Goal: Transaction & Acquisition: Purchase product/service

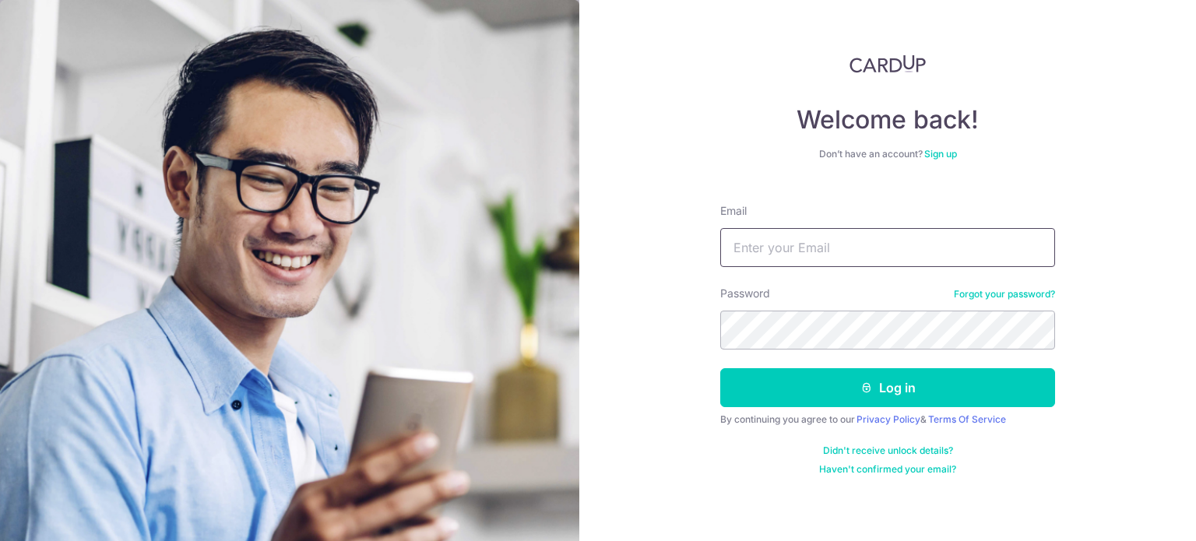
click at [825, 252] on input "Email" at bounding box center [887, 247] width 335 height 39
type input "[EMAIL_ADDRESS][DOMAIN_NAME]"
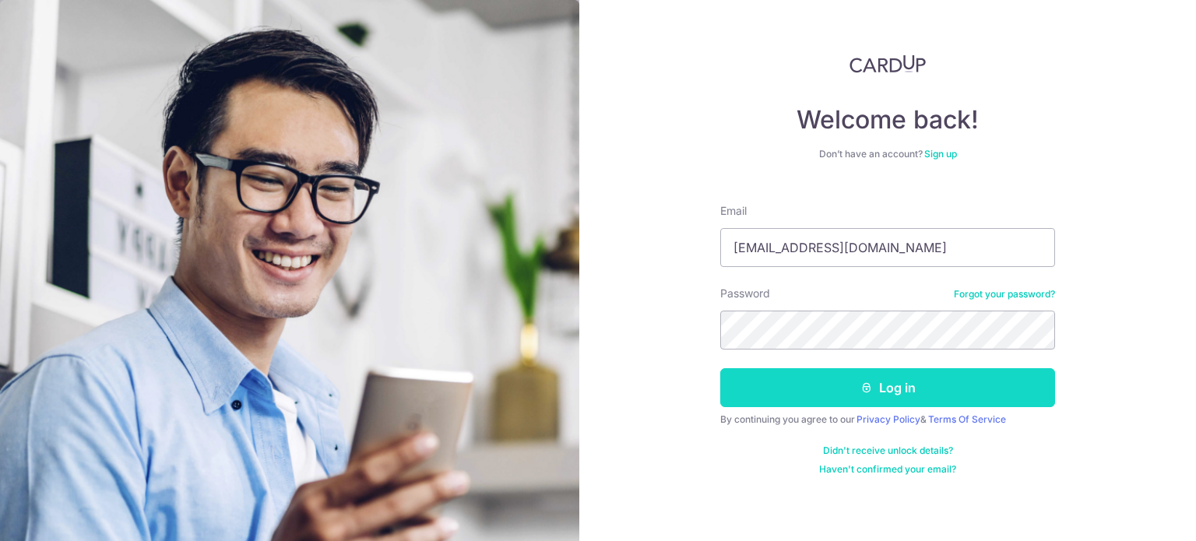
click at [925, 392] on button "Log in" at bounding box center [887, 387] width 335 height 39
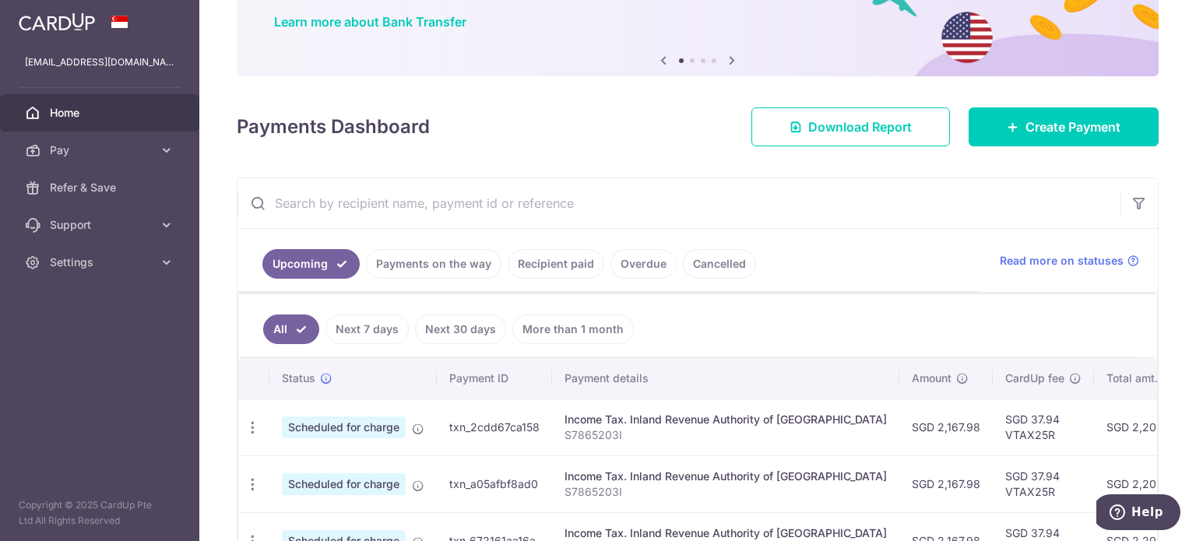
scroll to position [234, 0]
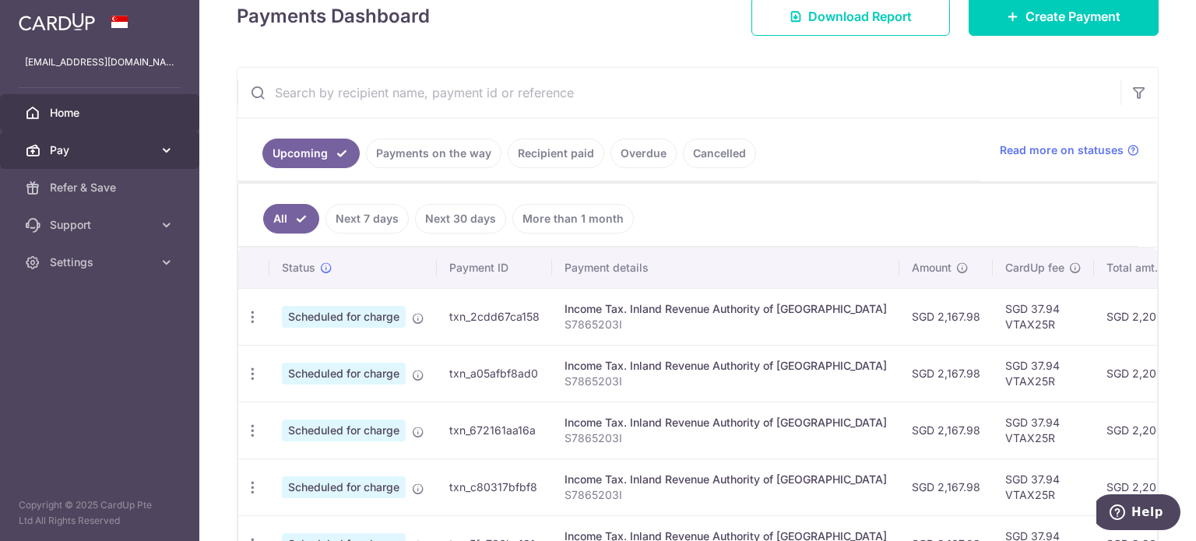
click at [167, 149] on icon at bounding box center [167, 151] width 16 height 16
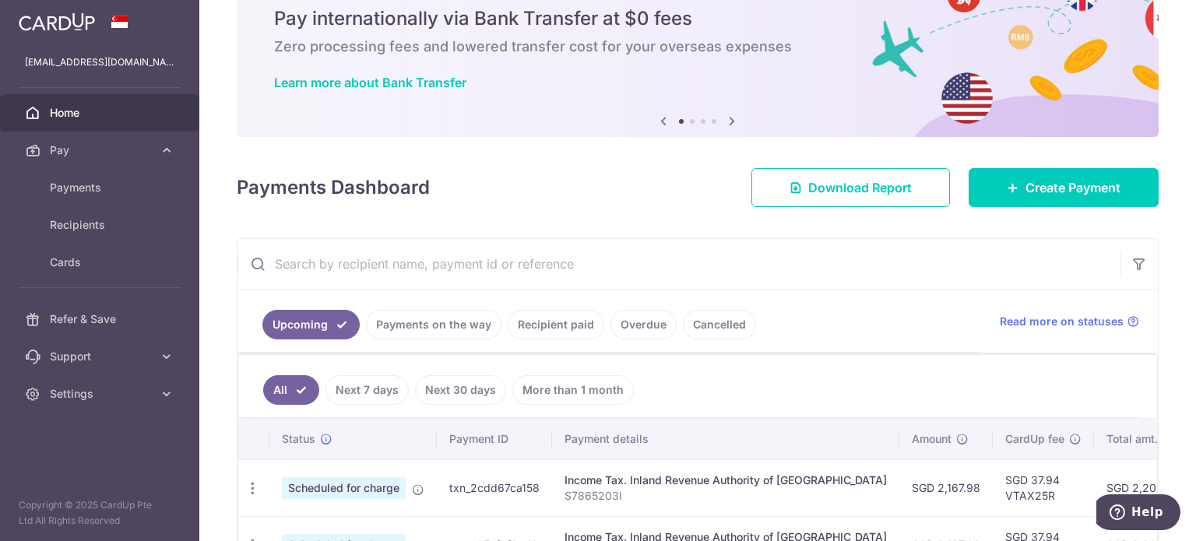
scroll to position [0, 0]
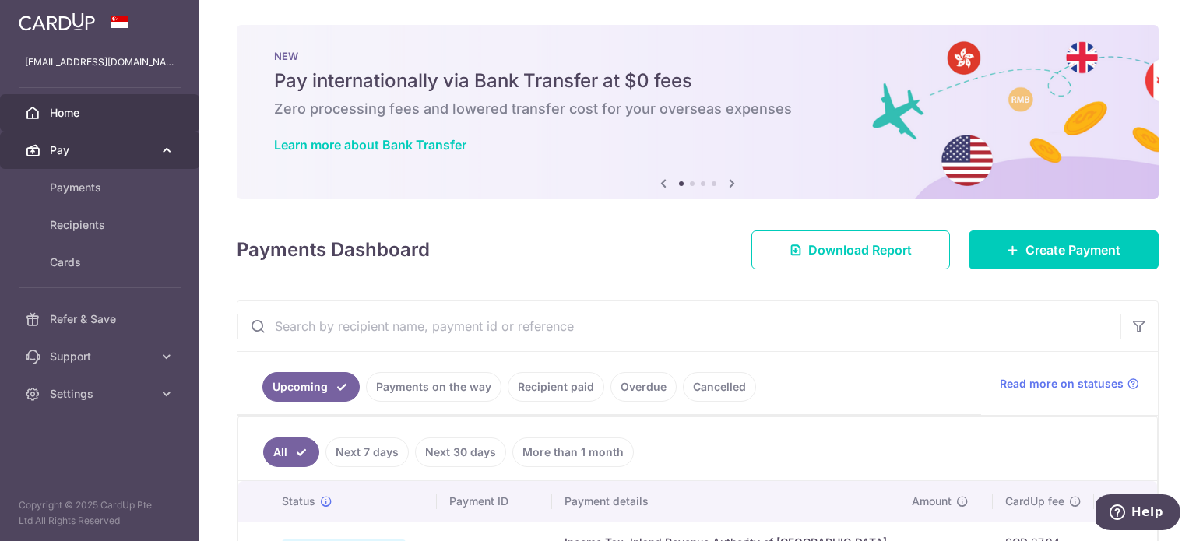
click at [94, 150] on span "Pay" at bounding box center [101, 151] width 103 height 16
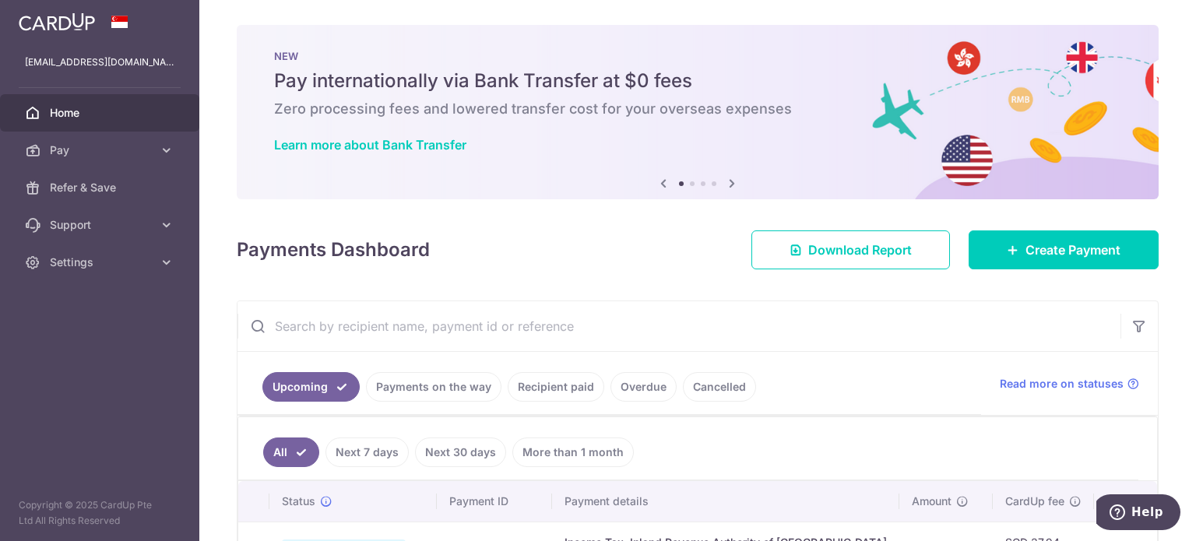
click at [51, 114] on span "Home" at bounding box center [101, 113] width 103 height 16
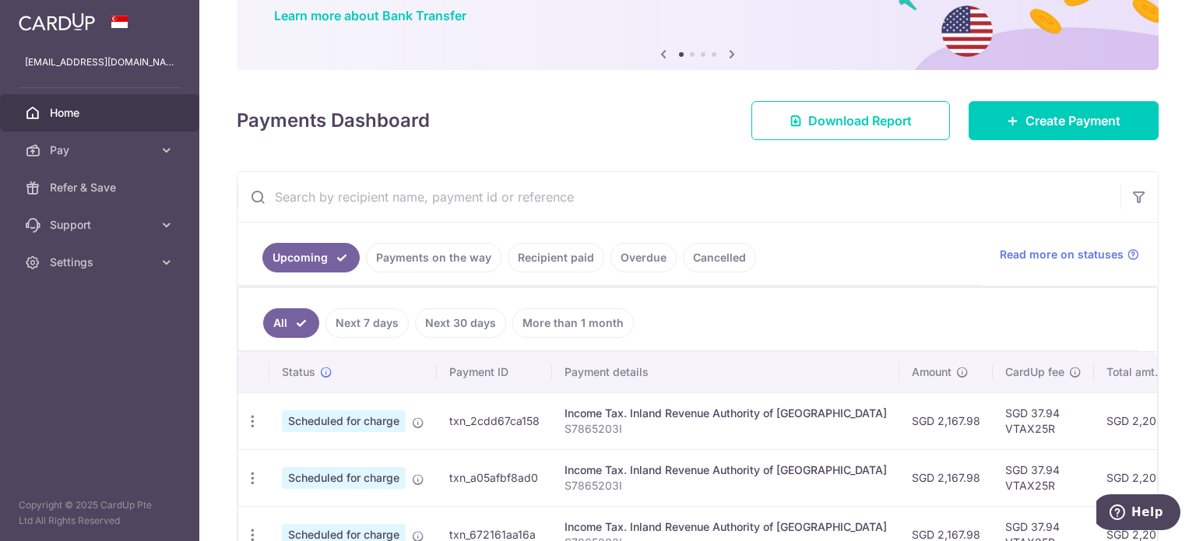
scroll to position [19, 0]
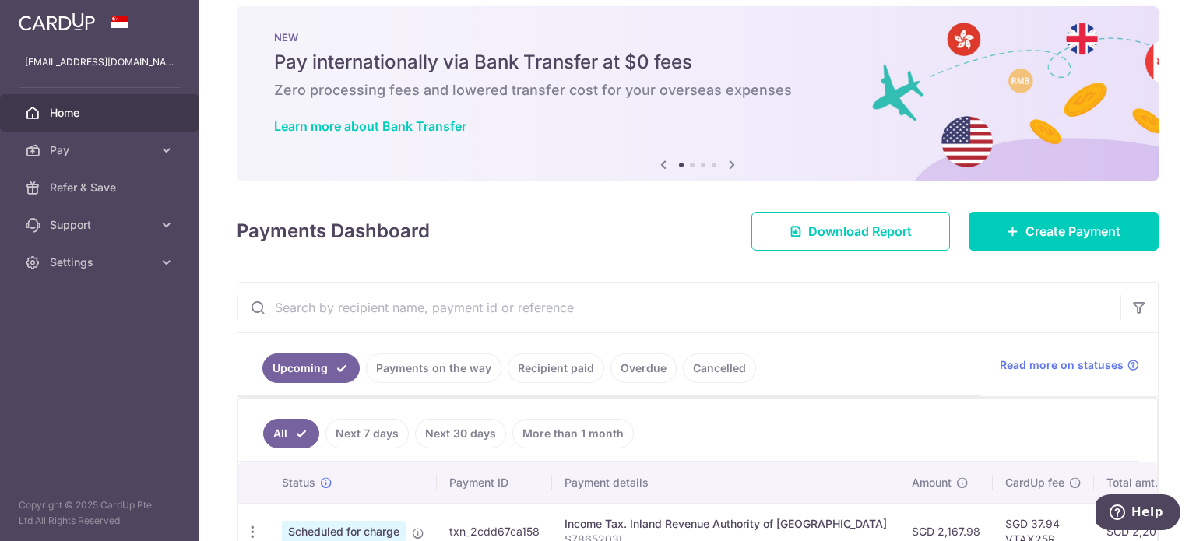
click at [419, 305] on input "text" at bounding box center [679, 308] width 883 height 50
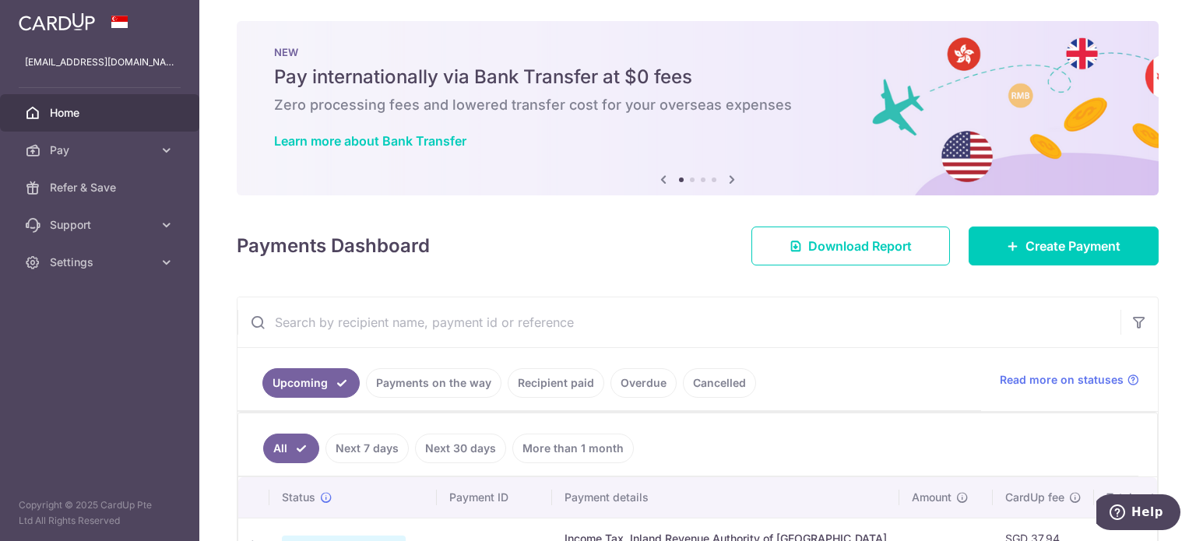
scroll to position [0, 0]
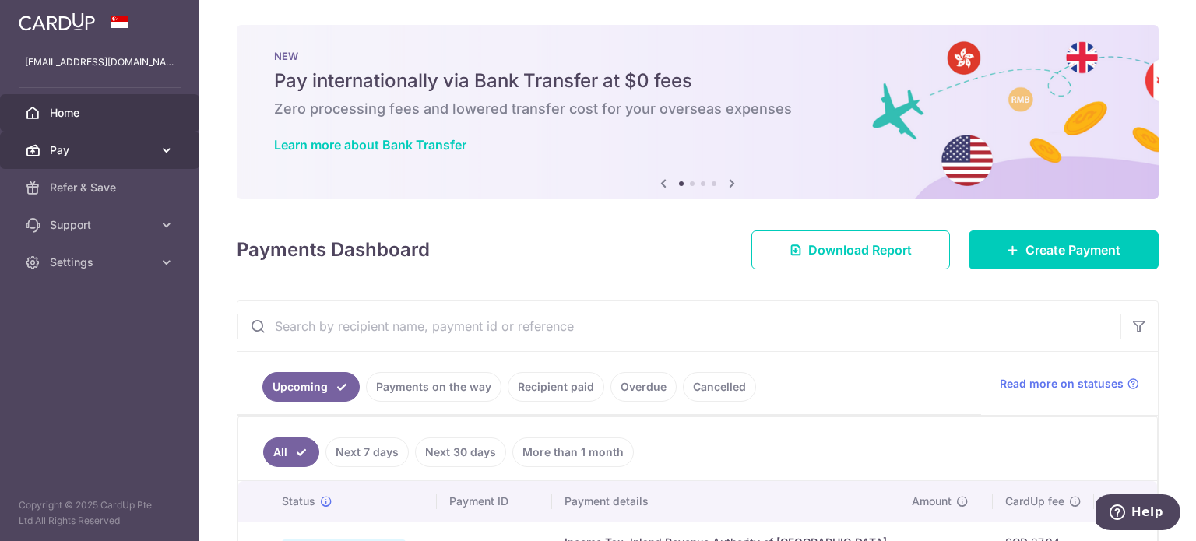
click at [153, 146] on link "Pay" at bounding box center [99, 150] width 199 height 37
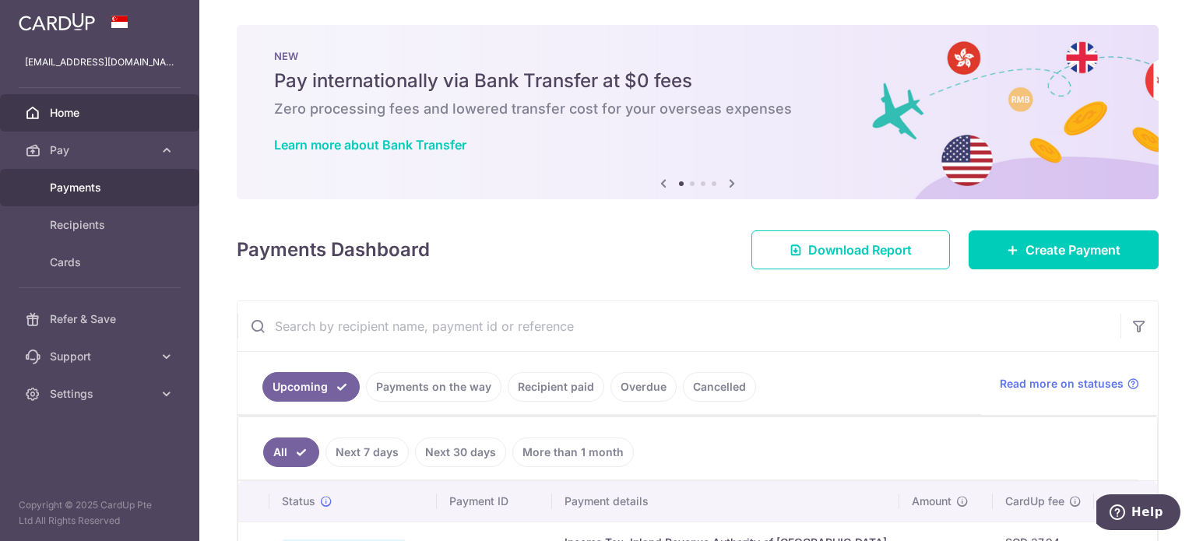
click at [89, 189] on span "Payments" at bounding box center [101, 188] width 103 height 16
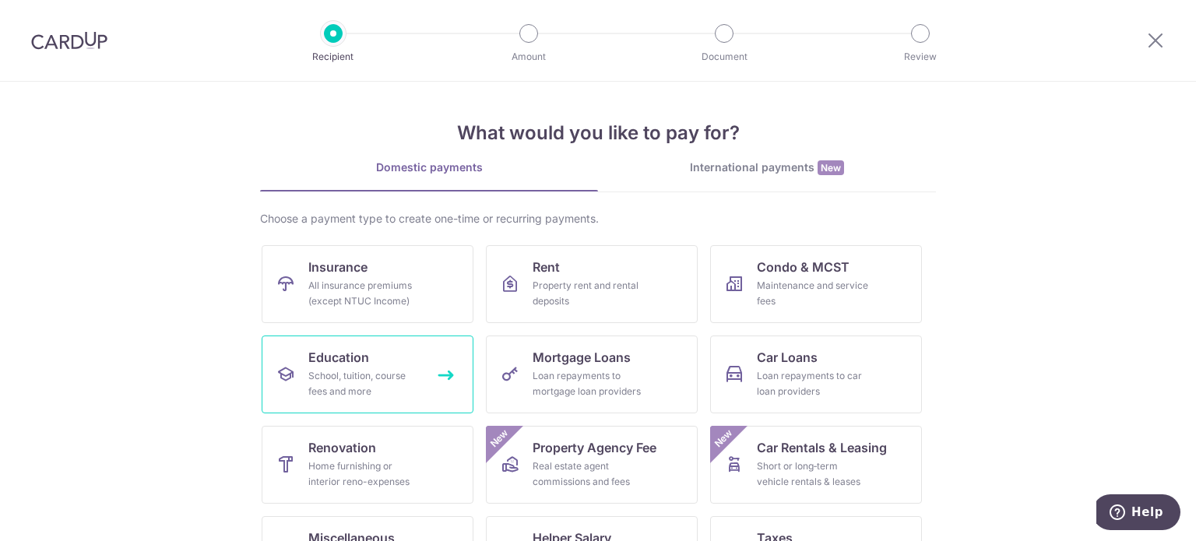
click at [356, 385] on div "School, tuition, course fees and more" at bounding box center [364, 383] width 112 height 31
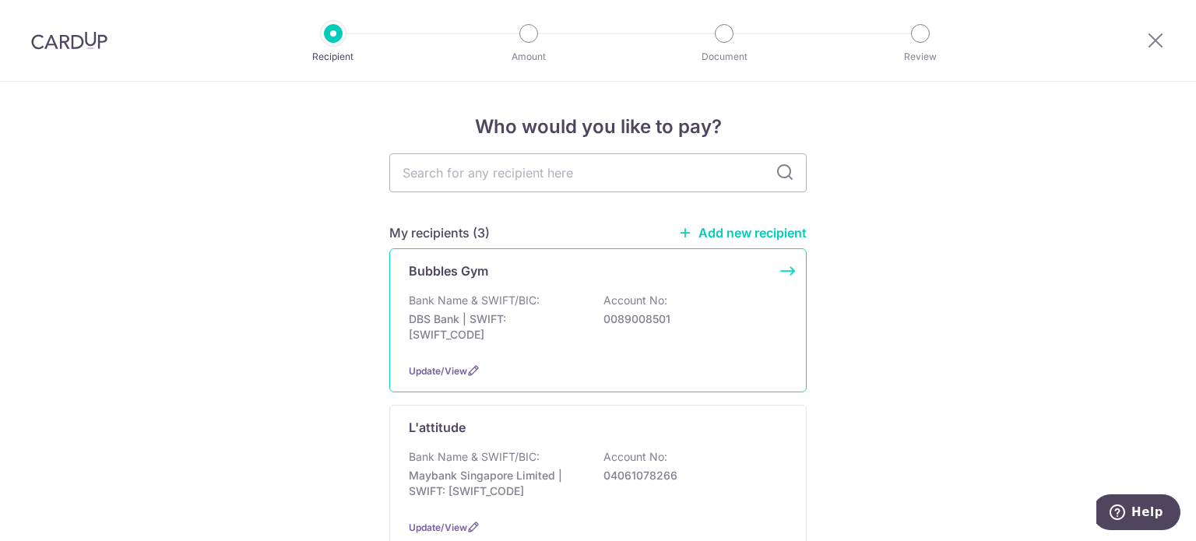
click at [435, 326] on p "DBS Bank | SWIFT: DBSSSGSGXXX" at bounding box center [496, 326] width 174 height 31
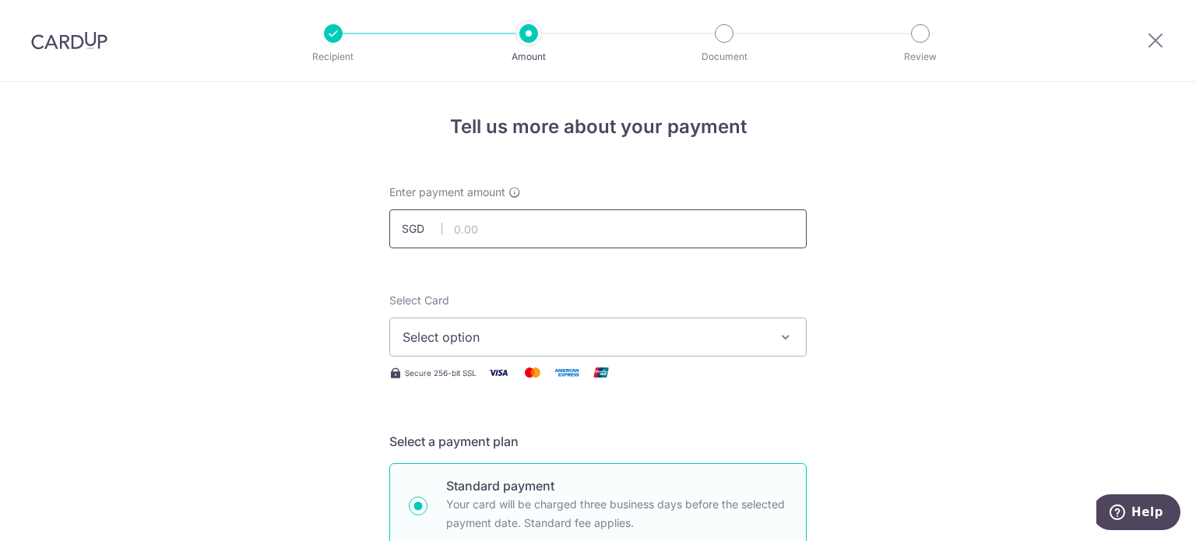
click at [467, 230] on input "text" at bounding box center [597, 228] width 417 height 39
click at [558, 230] on input "text" at bounding box center [597, 228] width 417 height 39
type input "935.22"
click at [489, 329] on span "Select option" at bounding box center [584, 337] width 363 height 19
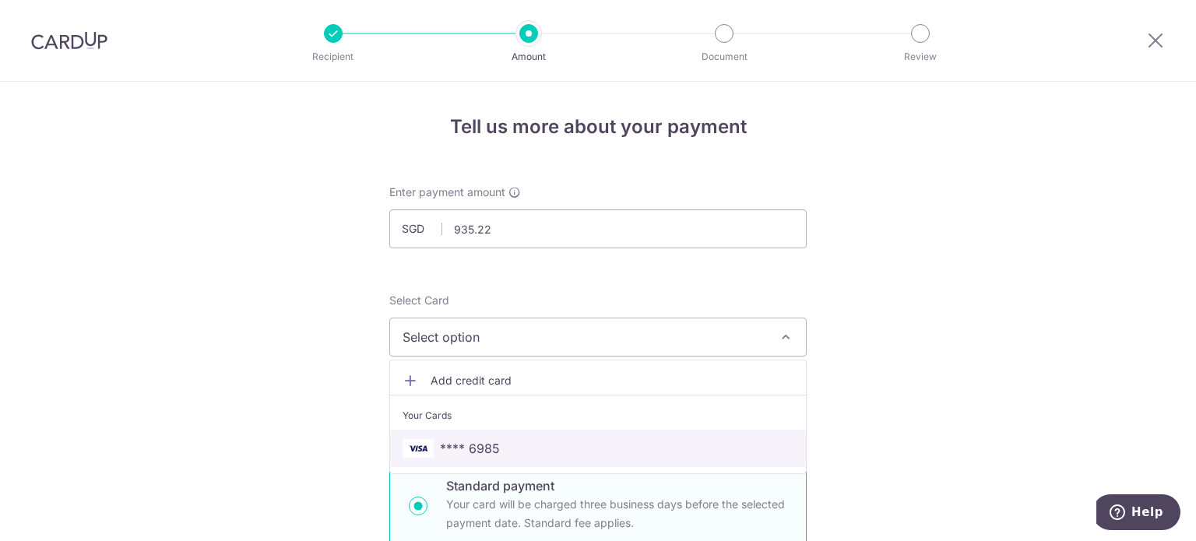
click at [488, 450] on span "**** 6985" at bounding box center [470, 448] width 60 height 19
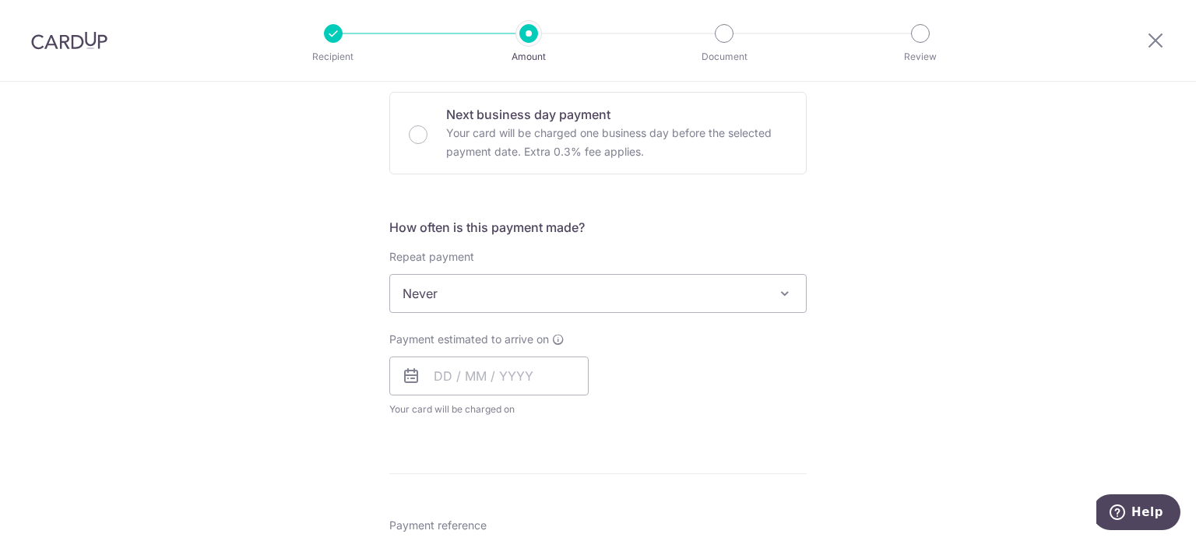
scroll to position [467, 0]
click at [593, 294] on span "Never" at bounding box center [598, 292] width 416 height 37
click at [523, 378] on input "text" at bounding box center [488, 375] width 199 height 39
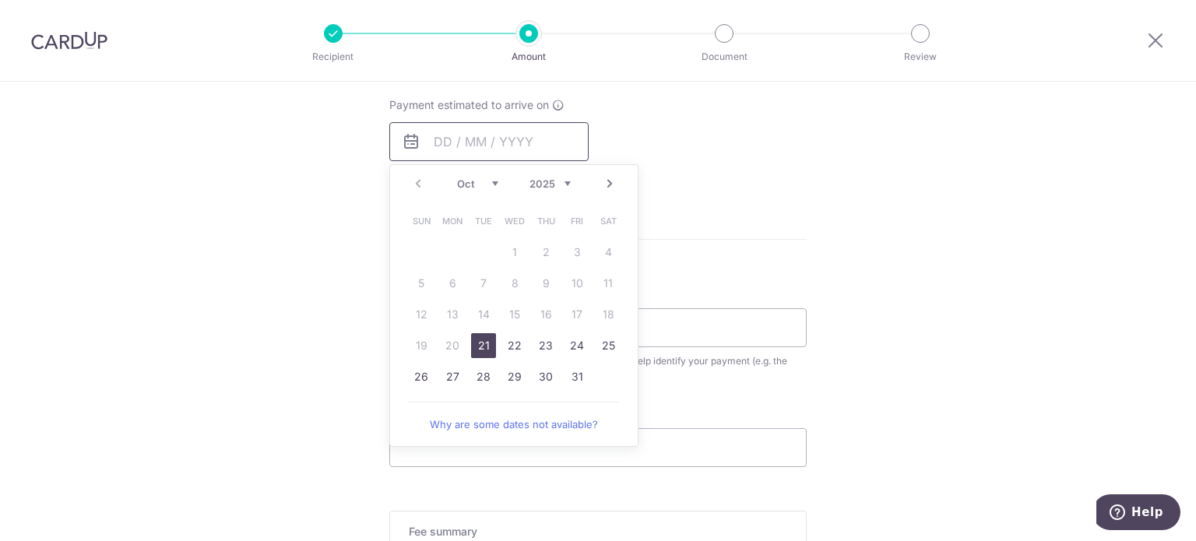
scroll to position [545, 0]
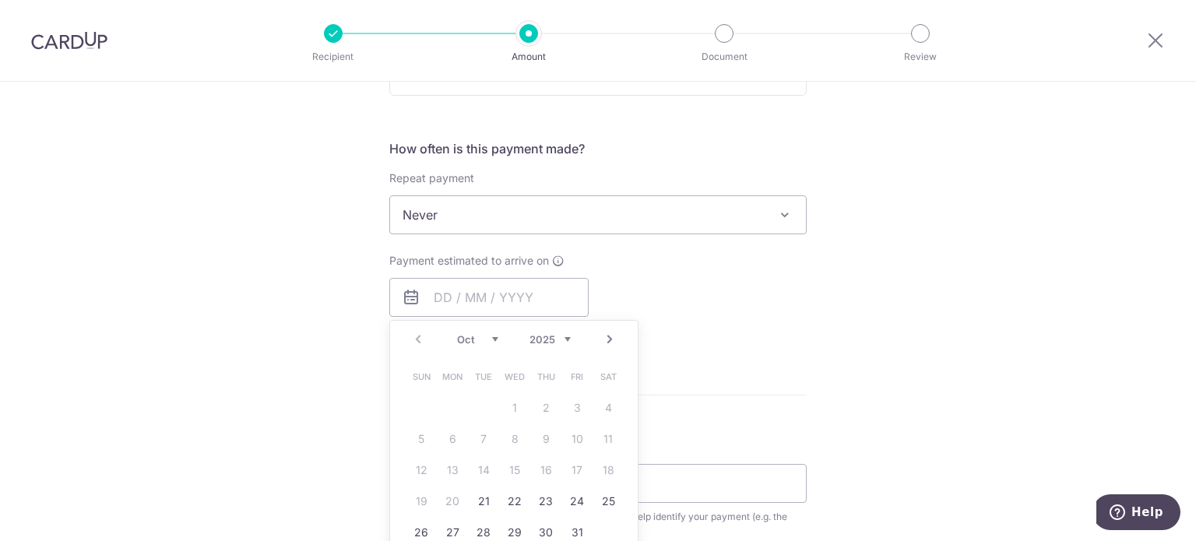
click at [841, 387] on div "Tell us more about your payment Enter payment amount SGD 935.22 935.22 Select C…" at bounding box center [598, 241] width 1196 height 1409
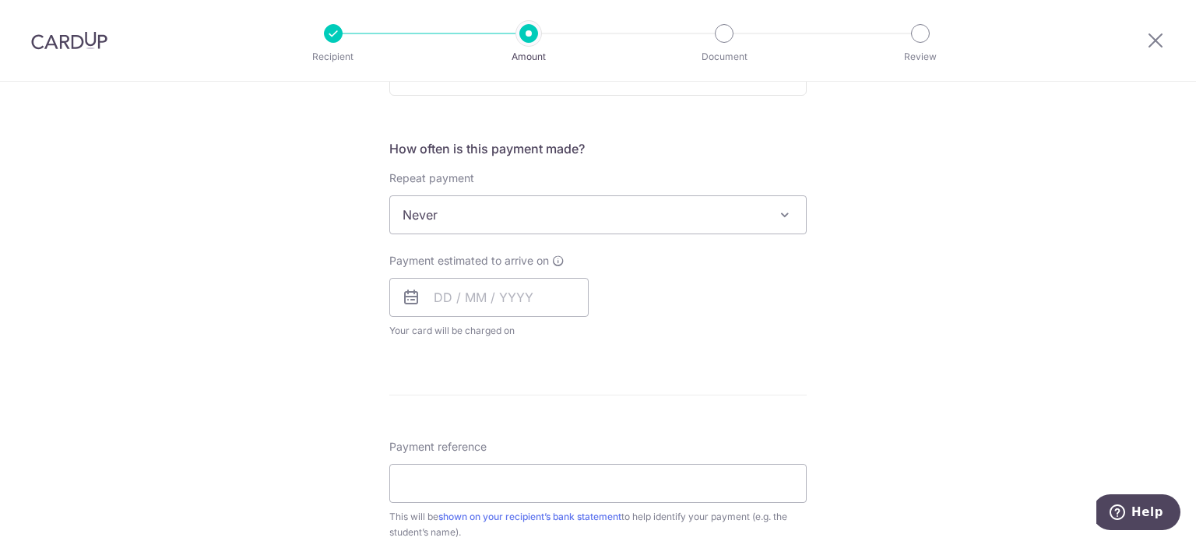
click at [701, 336] on div "Payment estimated to arrive on Prev Next Oct Nov Dec 2025 2026 2027 2028 2029 2…" at bounding box center [598, 296] width 436 height 86
click at [561, 299] on input "text" at bounding box center [488, 297] width 199 height 39
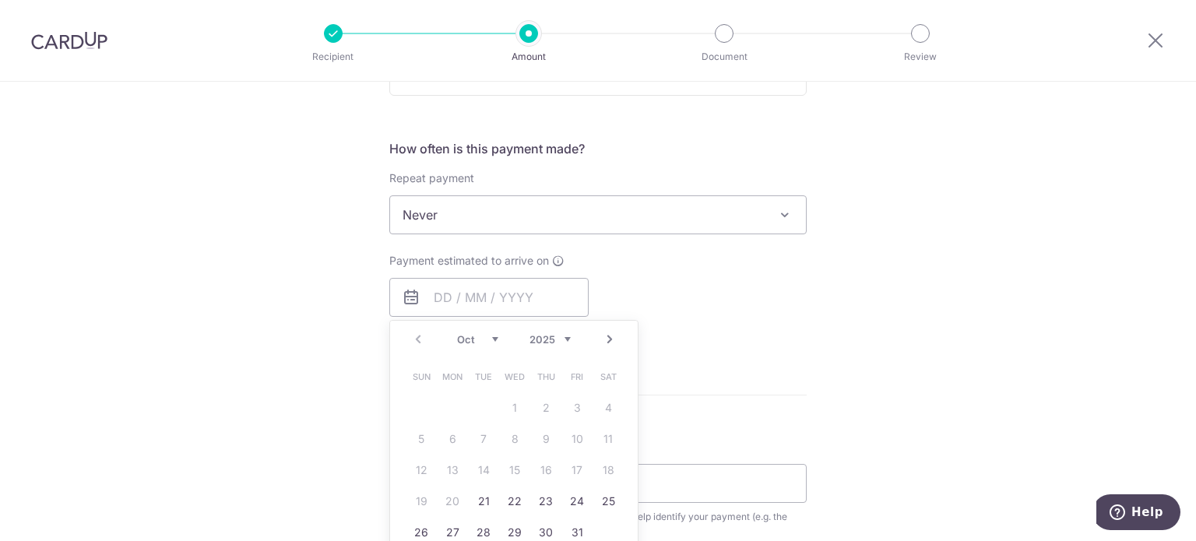
drag, startPoint x: 734, startPoint y: 345, endPoint x: 741, endPoint y: 341, distance: 8.7
click at [734, 345] on div "How often is this payment made? Repeat payment Never Every week Every month Eve…" at bounding box center [597, 245] width 417 height 212
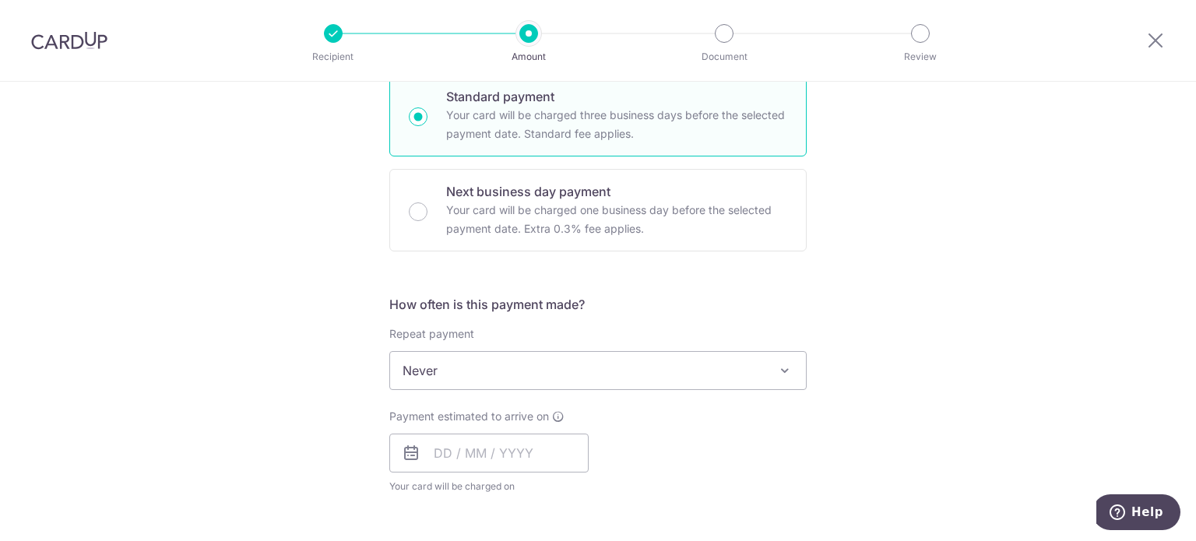
scroll to position [234, 0]
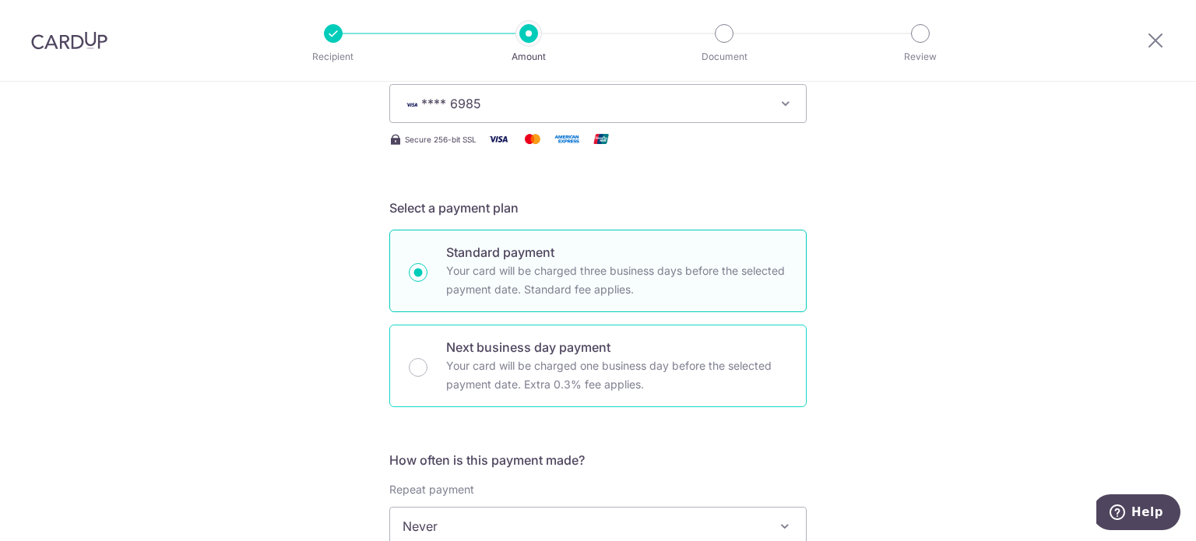
click at [629, 367] on p "Your card will be charged one business day before the selected payment date. Ex…" at bounding box center [616, 375] width 341 height 37
click at [428, 367] on input "Next business day payment Your card will be charged one business day before the…" at bounding box center [418, 367] width 19 height 19
radio input "false"
radio input "true"
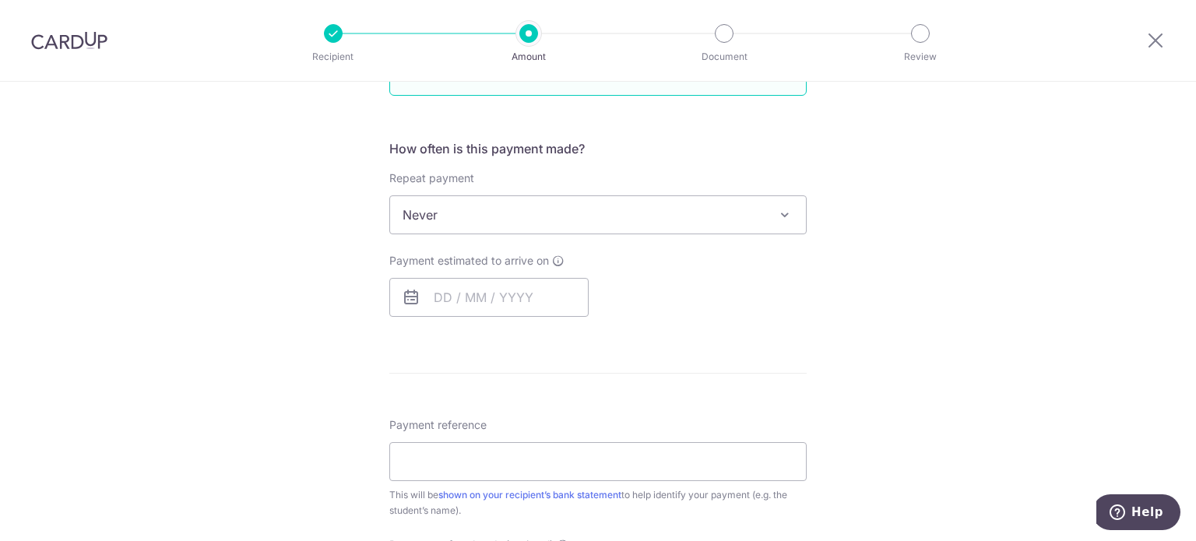
scroll to position [311, 0]
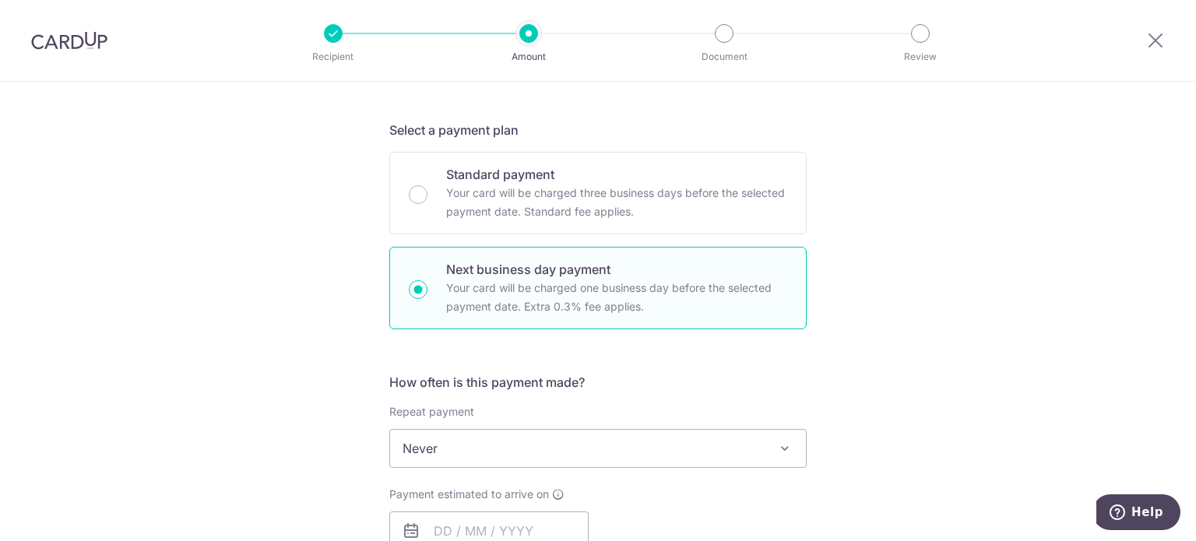
click at [883, 322] on div "Tell us more about your payment Enter payment amount SGD 935.22 935.22 Select C…" at bounding box center [598, 501] width 1196 height 1462
click at [932, 354] on div "Tell us more about your payment Enter payment amount SGD 935.22 935.22 Select C…" at bounding box center [598, 501] width 1196 height 1462
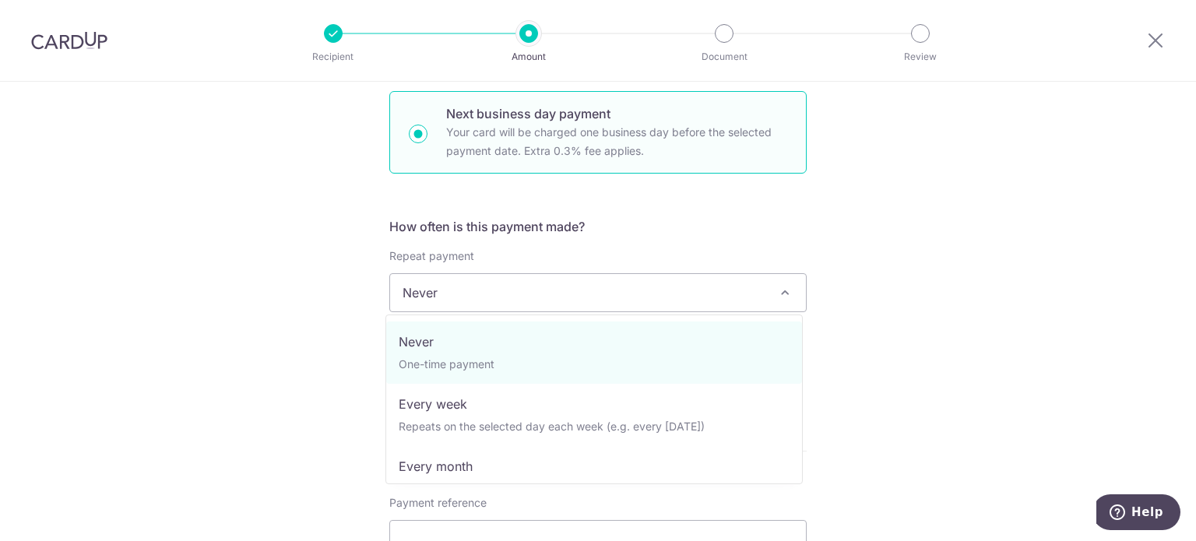
click at [527, 301] on span "Never" at bounding box center [598, 292] width 416 height 37
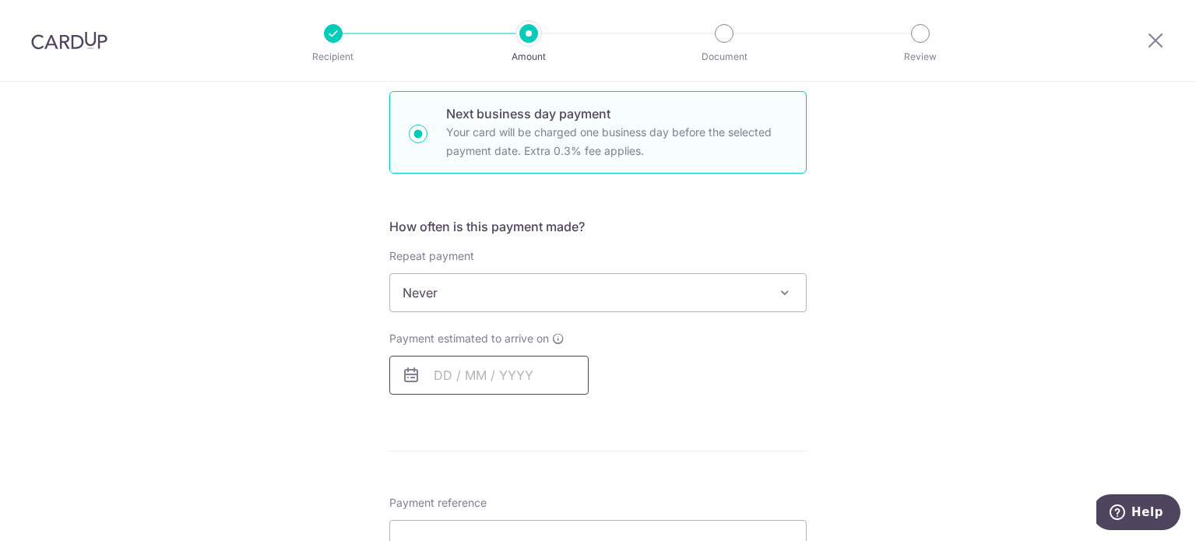
click at [508, 362] on input "text" at bounding box center [488, 375] width 199 height 39
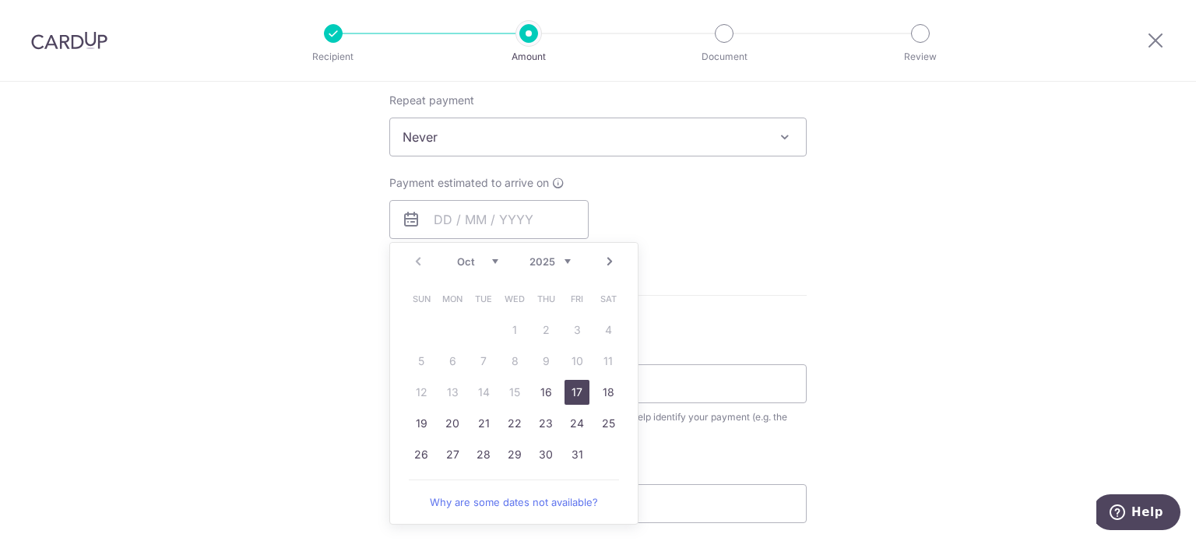
click at [575, 385] on link "17" at bounding box center [577, 392] width 25 height 25
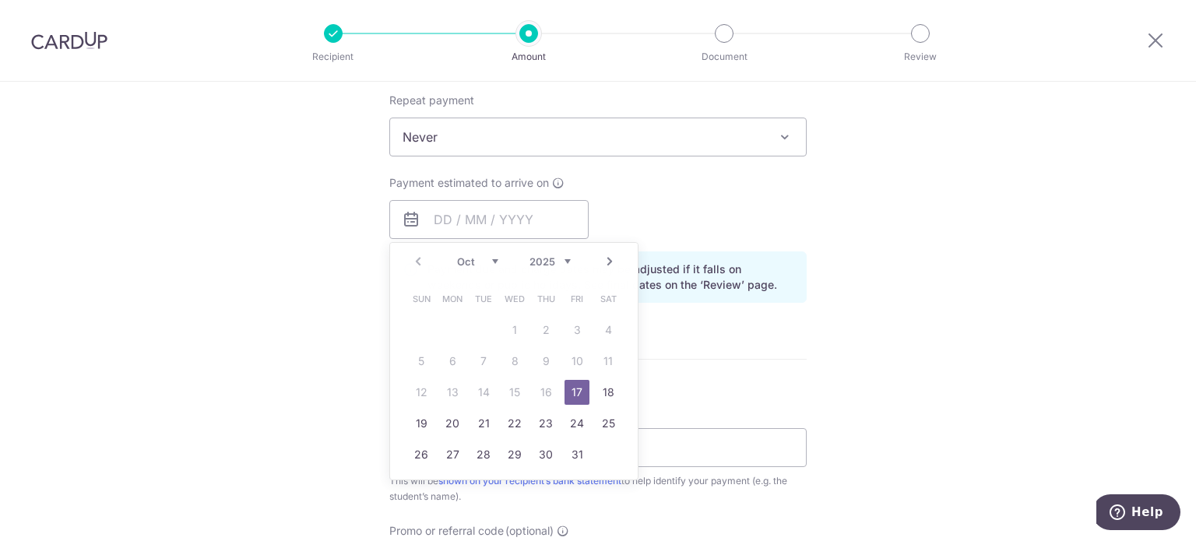
type input "17/10/2025"
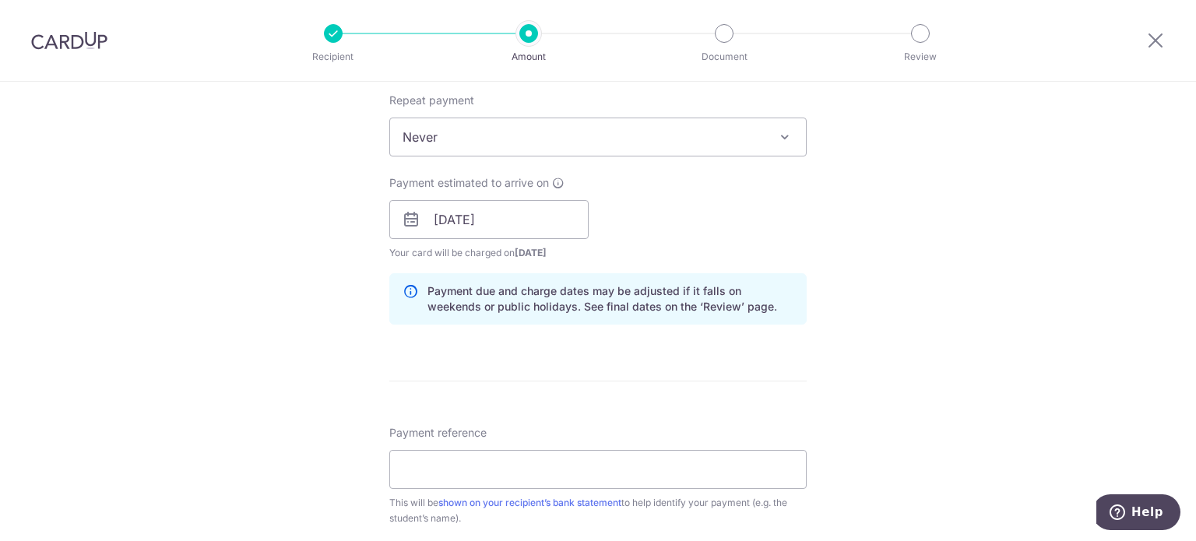
click at [922, 333] on div "Tell us more about your payment Enter payment amount SGD 935.22 935.22 Select C…" at bounding box center [598, 233] width 1196 height 1548
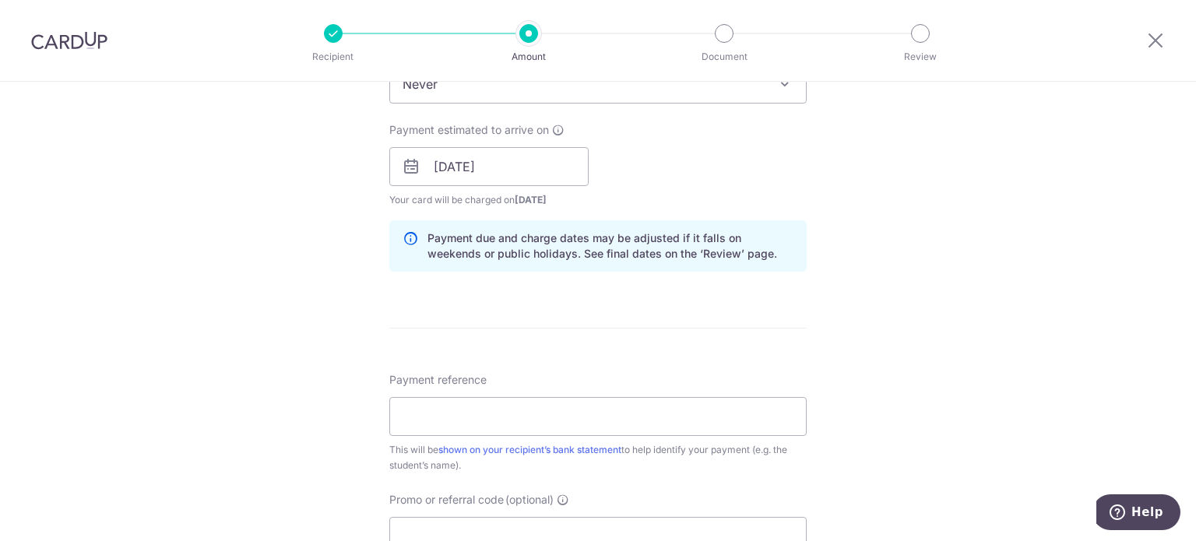
scroll to position [701, 0]
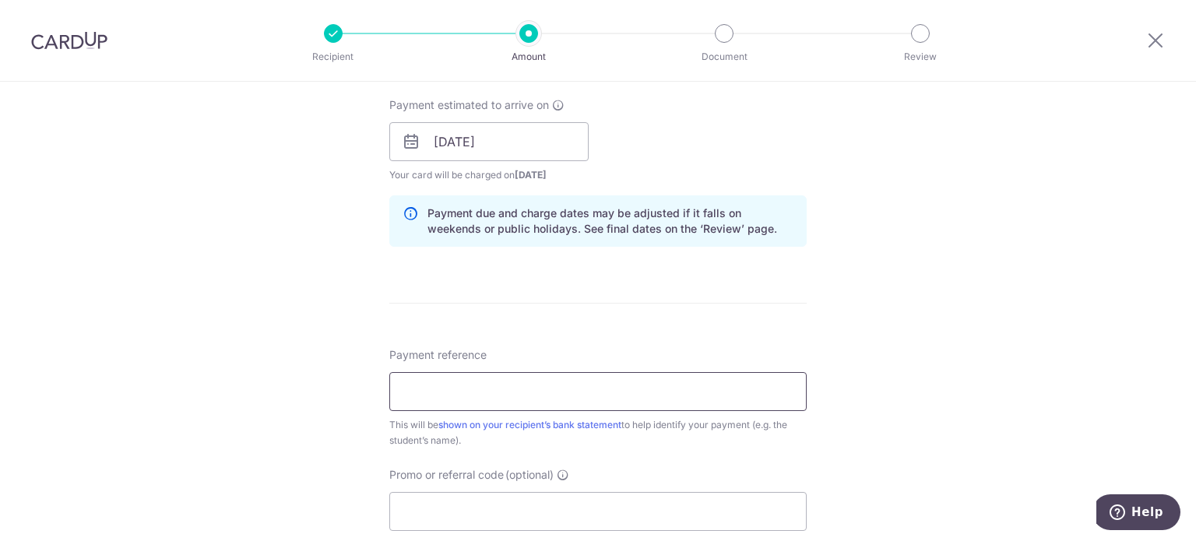
click at [618, 376] on input "Payment reference" at bounding box center [597, 391] width 417 height 39
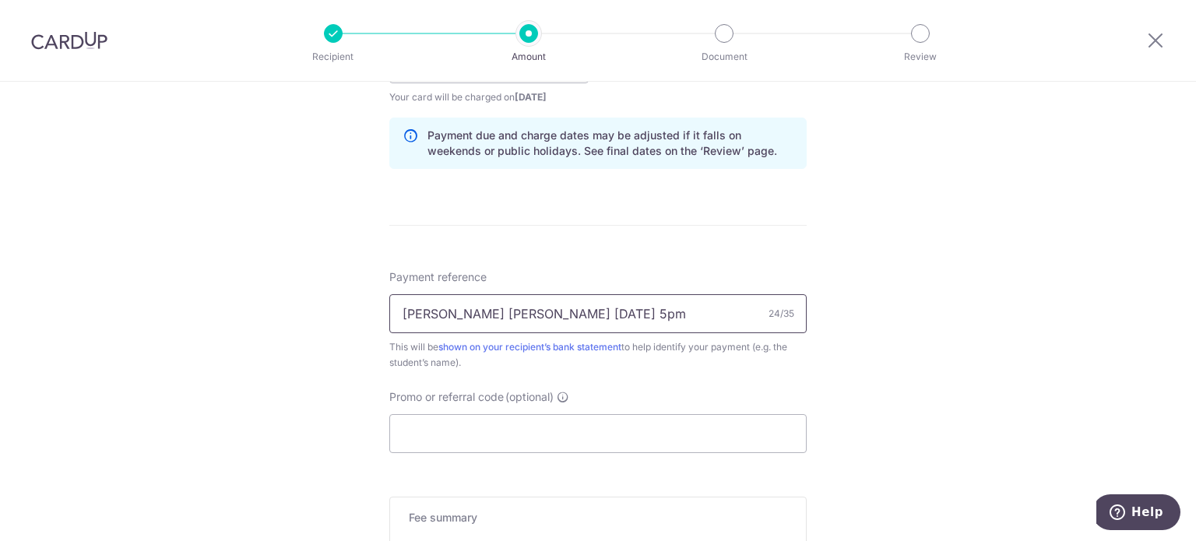
type input "Claire Callie Sunday 5pm"
click at [990, 349] on div "Tell us more about your payment Enter payment amount SGD 935.22 935.22 Select C…" at bounding box center [598, 77] width 1196 height 1548
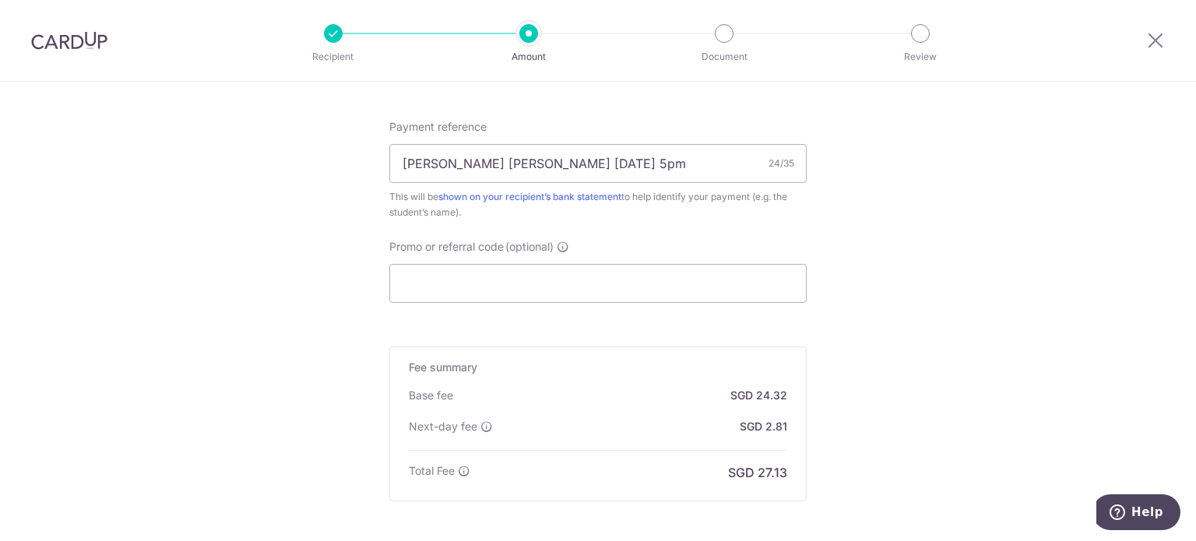
scroll to position [934, 0]
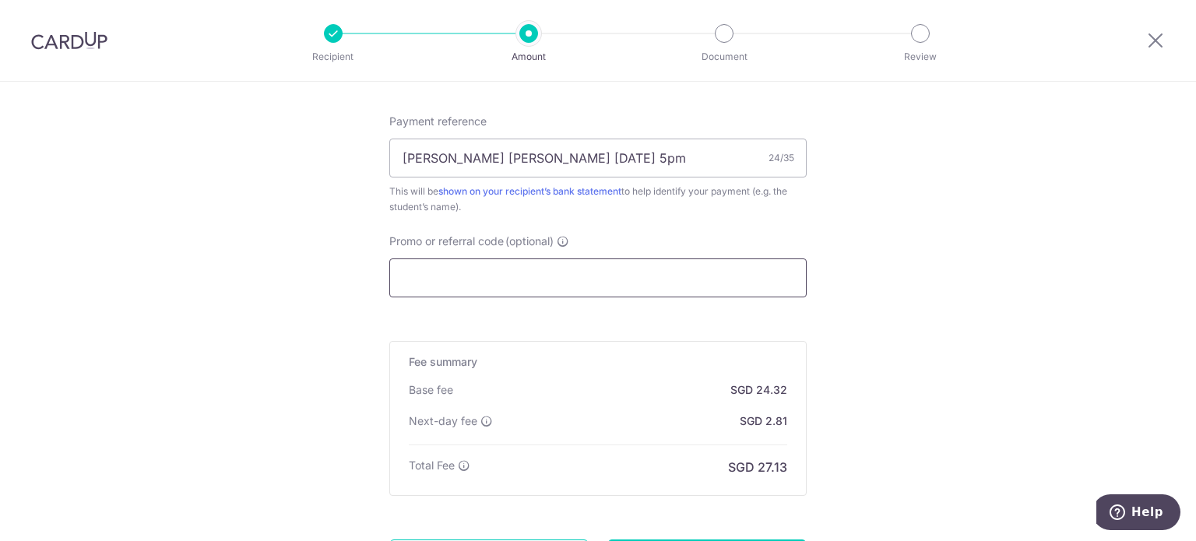
click at [627, 276] on input "Promo or referral code (optional)" at bounding box center [597, 278] width 417 height 39
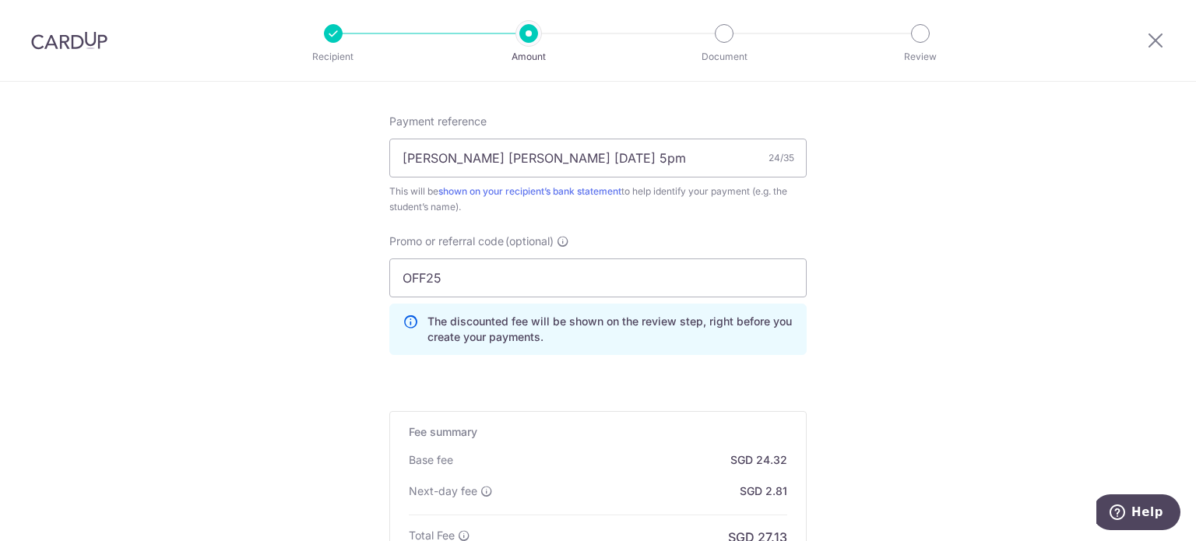
click at [427, 280] on input "OFF25" at bounding box center [597, 278] width 417 height 39
type input "OFF225"
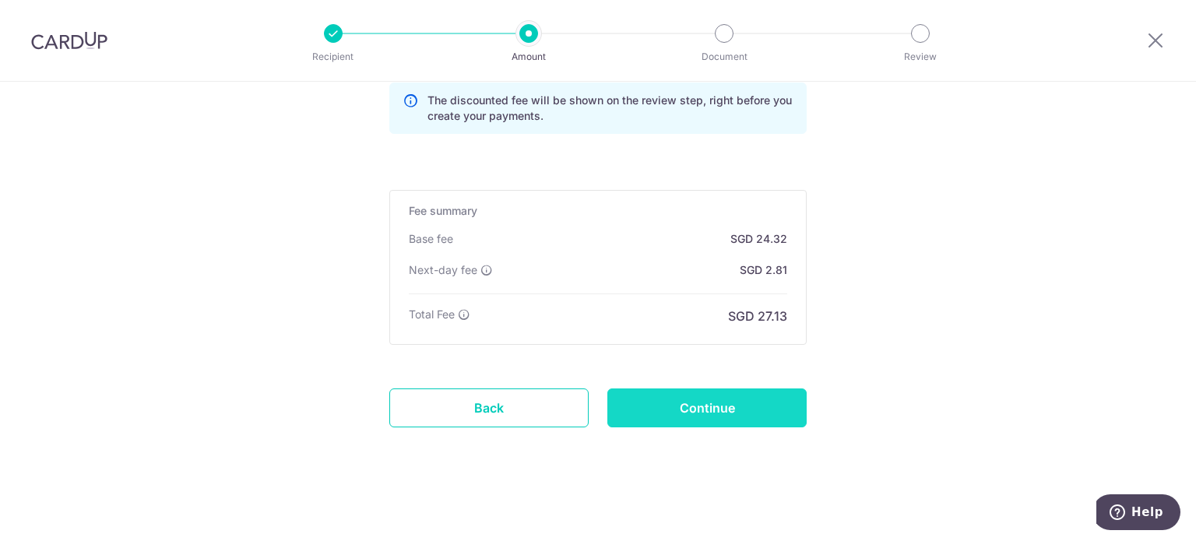
click at [707, 404] on input "Continue" at bounding box center [706, 408] width 199 height 39
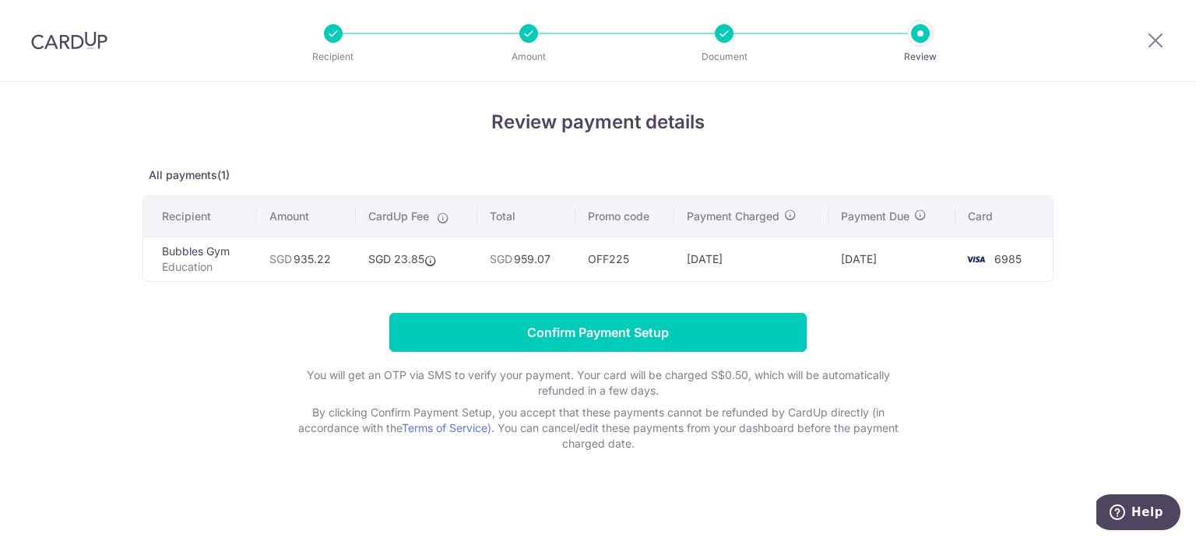
scroll to position [6, 0]
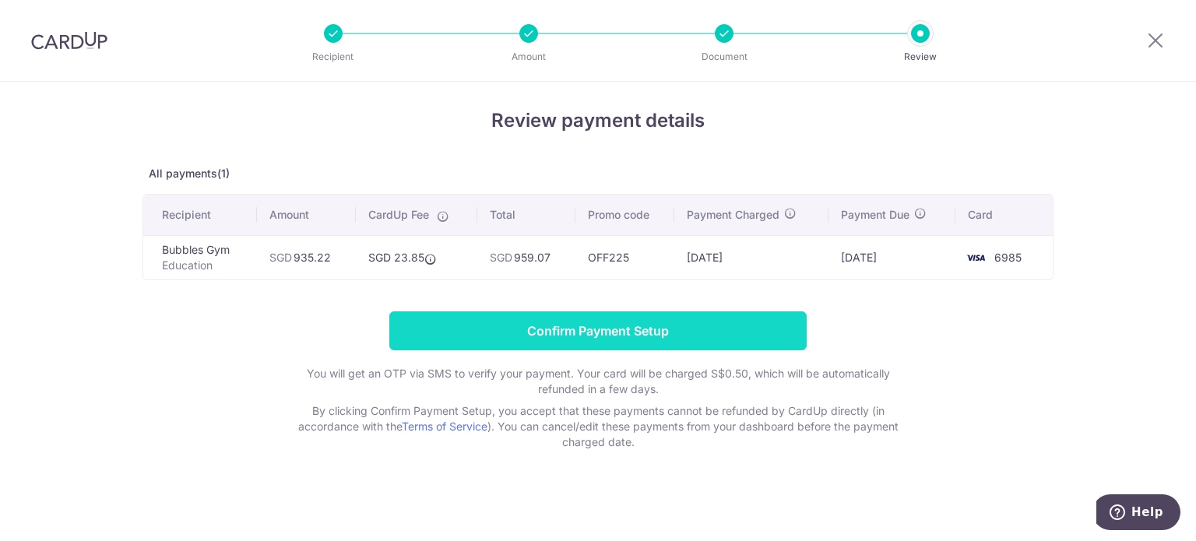
click at [561, 332] on input "Confirm Payment Setup" at bounding box center [597, 330] width 417 height 39
